Goal: Transaction & Acquisition: Purchase product/service

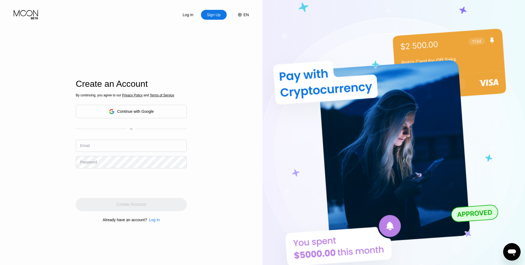
click at [186, 12] on div "Log In" at bounding box center [188, 14] width 12 height 5
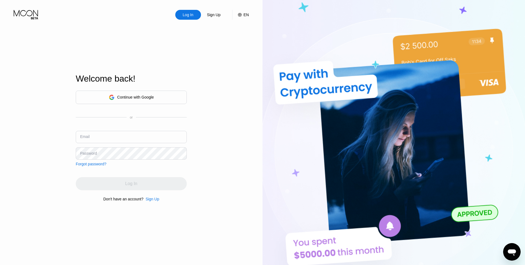
click at [124, 139] on input "text" at bounding box center [131, 137] width 111 height 12
click at [525, 137] on com-1password-button at bounding box center [525, 132] width 0 height 265
click at [525, 136] on com-1password-button at bounding box center [525, 132] width 0 height 265
type input "[EMAIL_ADDRESS][DOMAIN_NAME]"
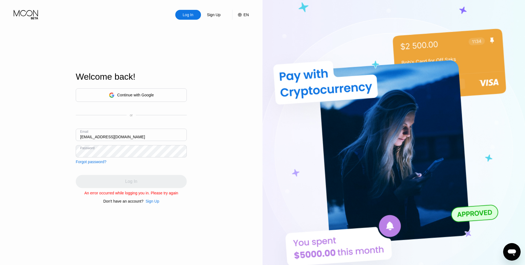
type input "[EMAIL_ADDRESS][DOMAIN_NAME]"
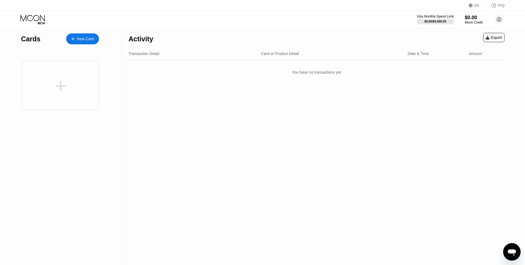
click at [82, 37] on div "New Card" at bounding box center [85, 39] width 17 height 5
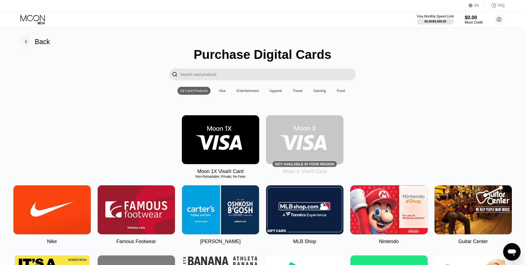
click at [229, 144] on img at bounding box center [220, 139] width 77 height 49
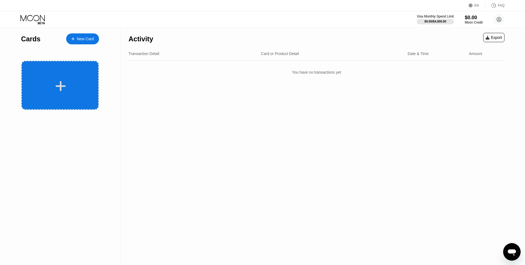
click at [75, 92] on div at bounding box center [61, 86] width 68 height 12
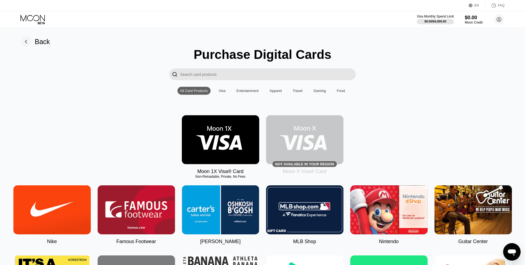
click at [219, 141] on img at bounding box center [220, 139] width 77 height 49
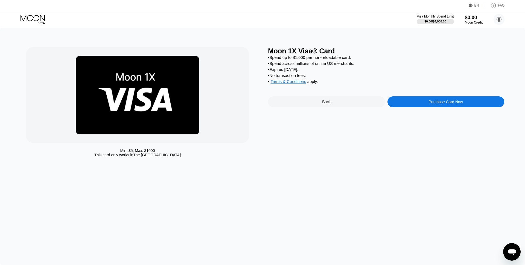
click at [432, 107] on div "Purchase Card Now" at bounding box center [446, 101] width 117 height 11
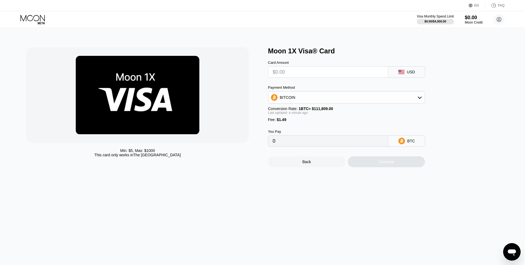
click at [308, 74] on input "text" at bounding box center [328, 71] width 111 height 11
type input "$5"
type input "0.00005805"
type input "$5"
click at [388, 162] on div "Continue" at bounding box center [386, 161] width 15 height 4
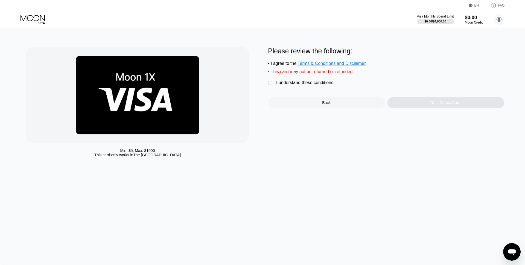
click at [284, 82] on div "I understand these conditions" at bounding box center [304, 82] width 57 height 5
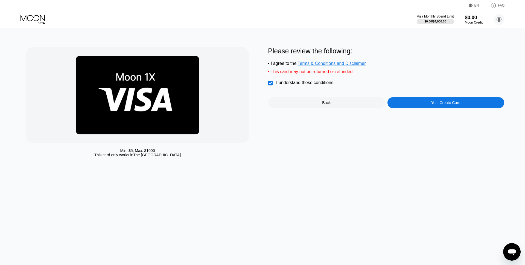
click at [432, 108] on div "Yes, Create Card" at bounding box center [446, 102] width 117 height 11
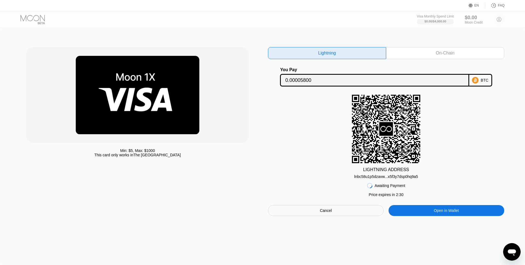
click at [455, 50] on div "On-Chain" at bounding box center [445, 53] width 118 height 12
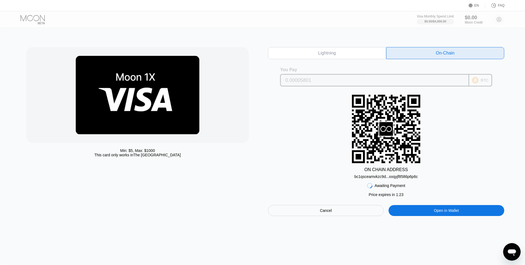
click at [487, 79] on div "BTC" at bounding box center [485, 80] width 8 height 4
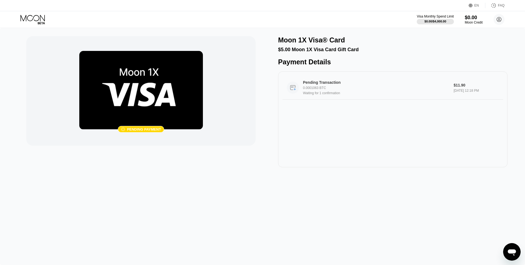
click at [350, 94] on div "Waiting for 1 confirmation" at bounding box center [376, 93] width 146 height 4
click at [167, 85] on img at bounding box center [141, 90] width 124 height 78
click at [500, 21] on icon at bounding box center [499, 19] width 5 height 5
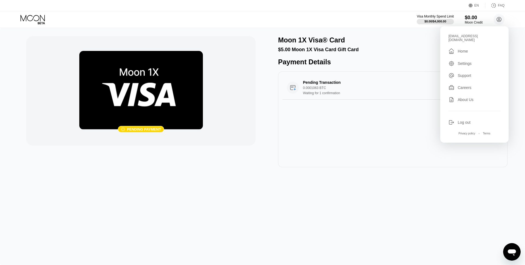
click at [514, 46] on div " Pending payment Moon 1X Visa® Card $5.00 Moon 1X Visa Card Gift Card Payment …" at bounding box center [262, 146] width 525 height 237
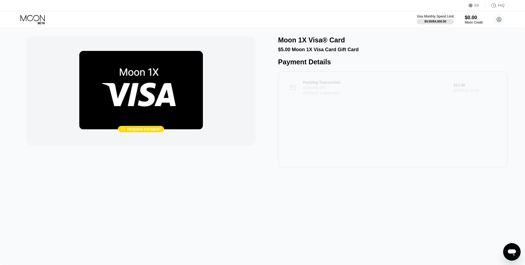
click at [471, 90] on div "[DATE] 12:18 PM" at bounding box center [476, 91] width 45 height 4
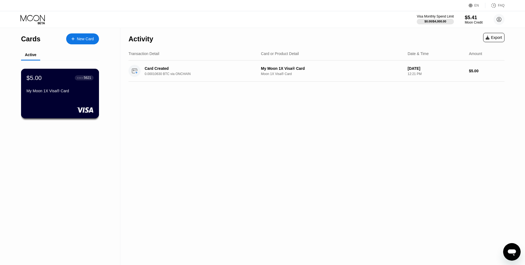
click at [91, 91] on div "My Moon 1X Visa® Card" at bounding box center [60, 91] width 67 height 4
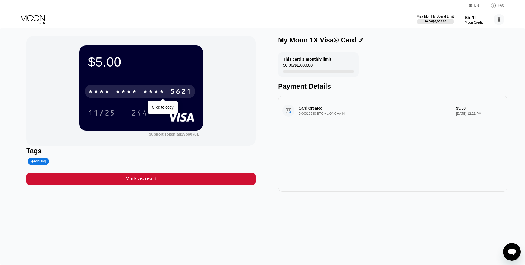
click at [166, 92] on div "* * * * * * * * * * * * 5621" at bounding box center [140, 92] width 110 height 14
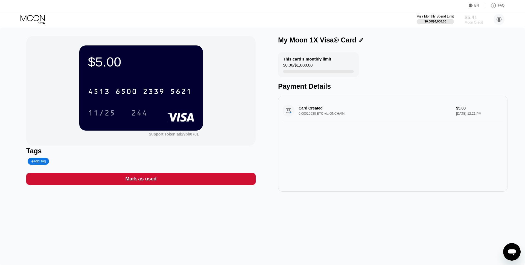
click at [473, 21] on div "Moon Credit" at bounding box center [474, 23] width 18 height 4
click at [310, 63] on div "$0.00 / $1,000.00" at bounding box center [298, 66] width 30 height 7
click at [309, 111] on div "Card Created 0.00010630 BTC via ONCHAIN $5.00 Sep 22, 2025 12:21 PM" at bounding box center [393, 110] width 221 height 21
click at [288, 113] on div "Card Created 0.00010630 BTC via ONCHAIN $5.00 Sep 22, 2025 12:21 PM" at bounding box center [393, 110] width 221 height 21
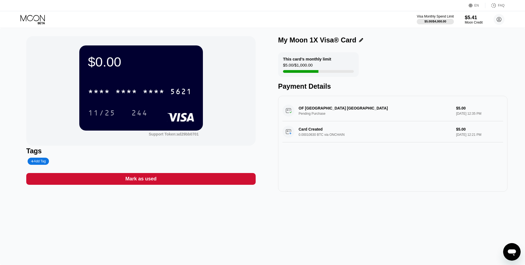
click at [37, 19] on icon at bounding box center [33, 20] width 25 height 10
